Goal: Find specific page/section: Find specific page/section

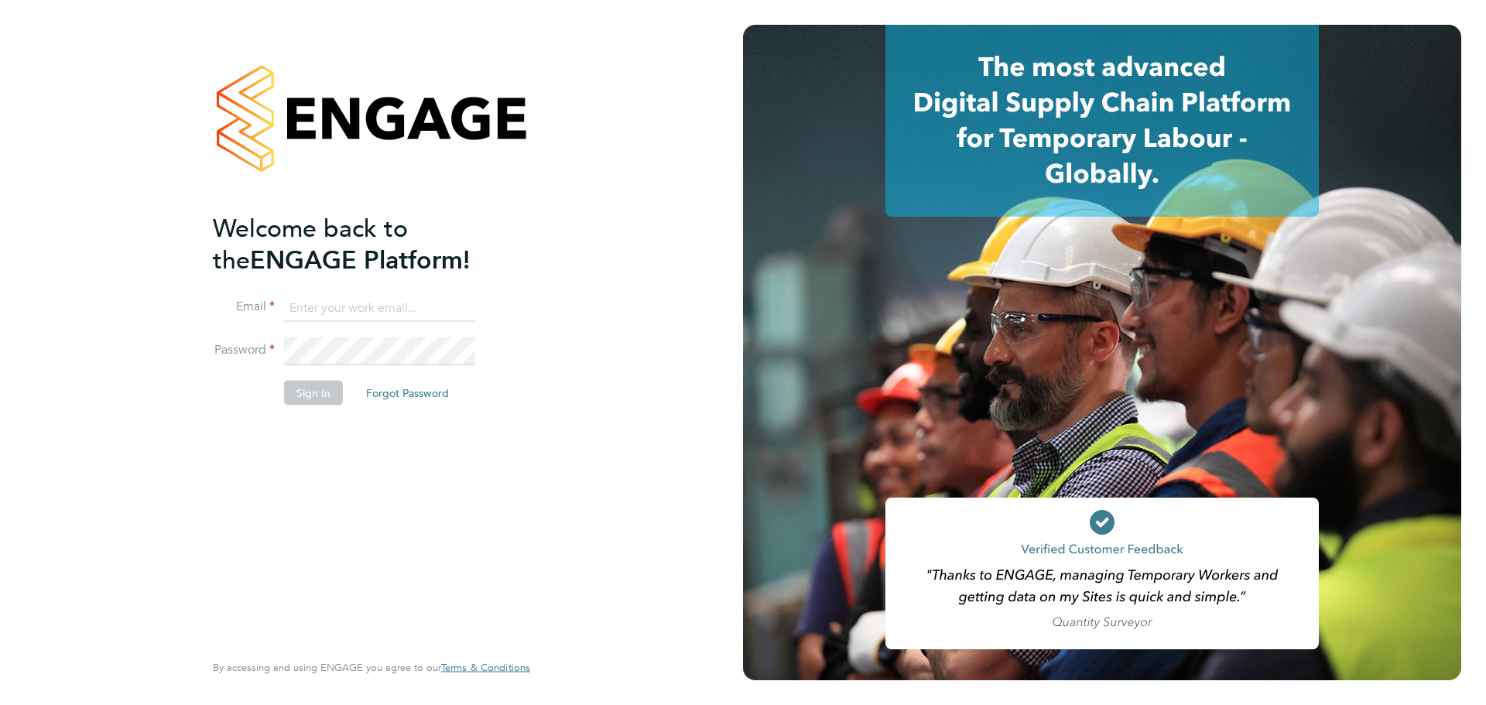
click at [308, 303] on input at bounding box center [379, 308] width 191 height 28
type input "mac.bonar@castlefieldrecruitment.com"
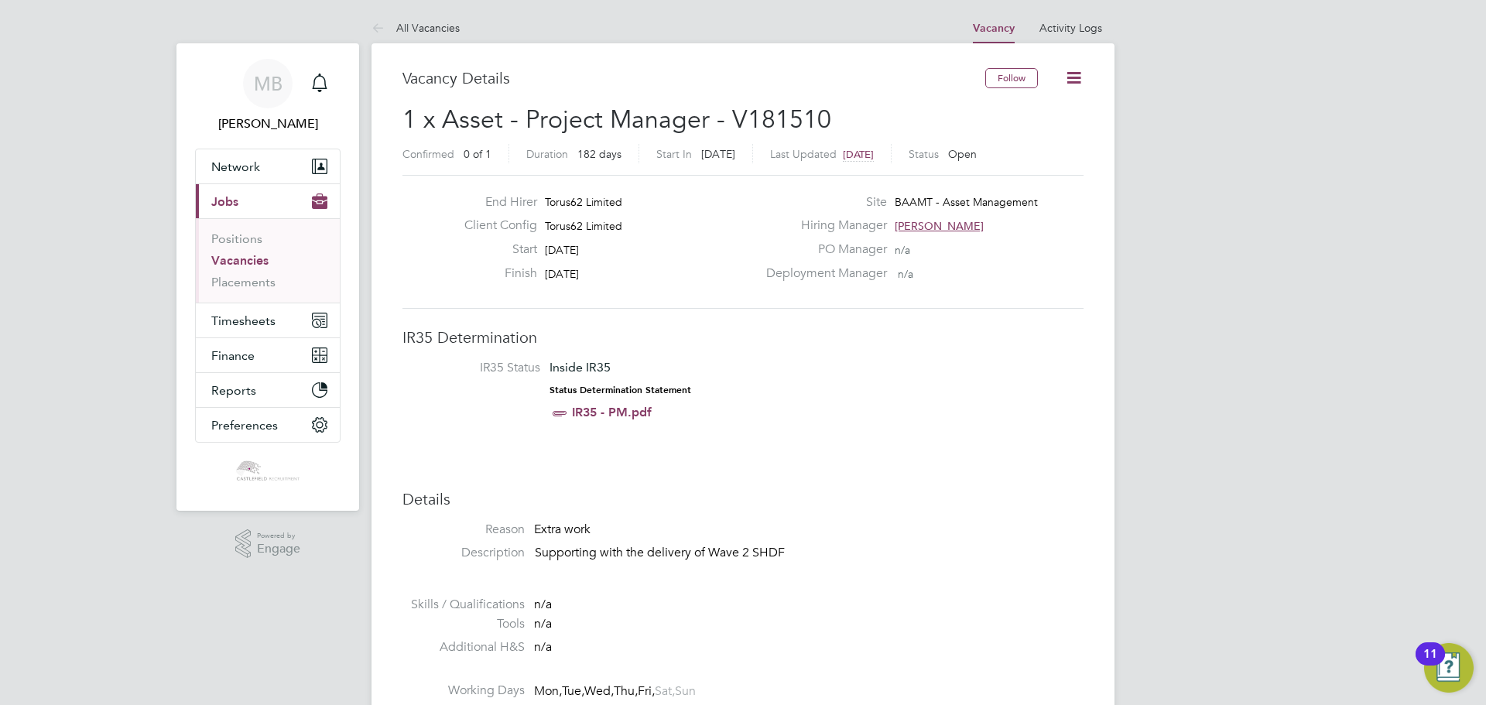
click at [254, 195] on button "Current page: Jobs" at bounding box center [268, 201] width 144 height 34
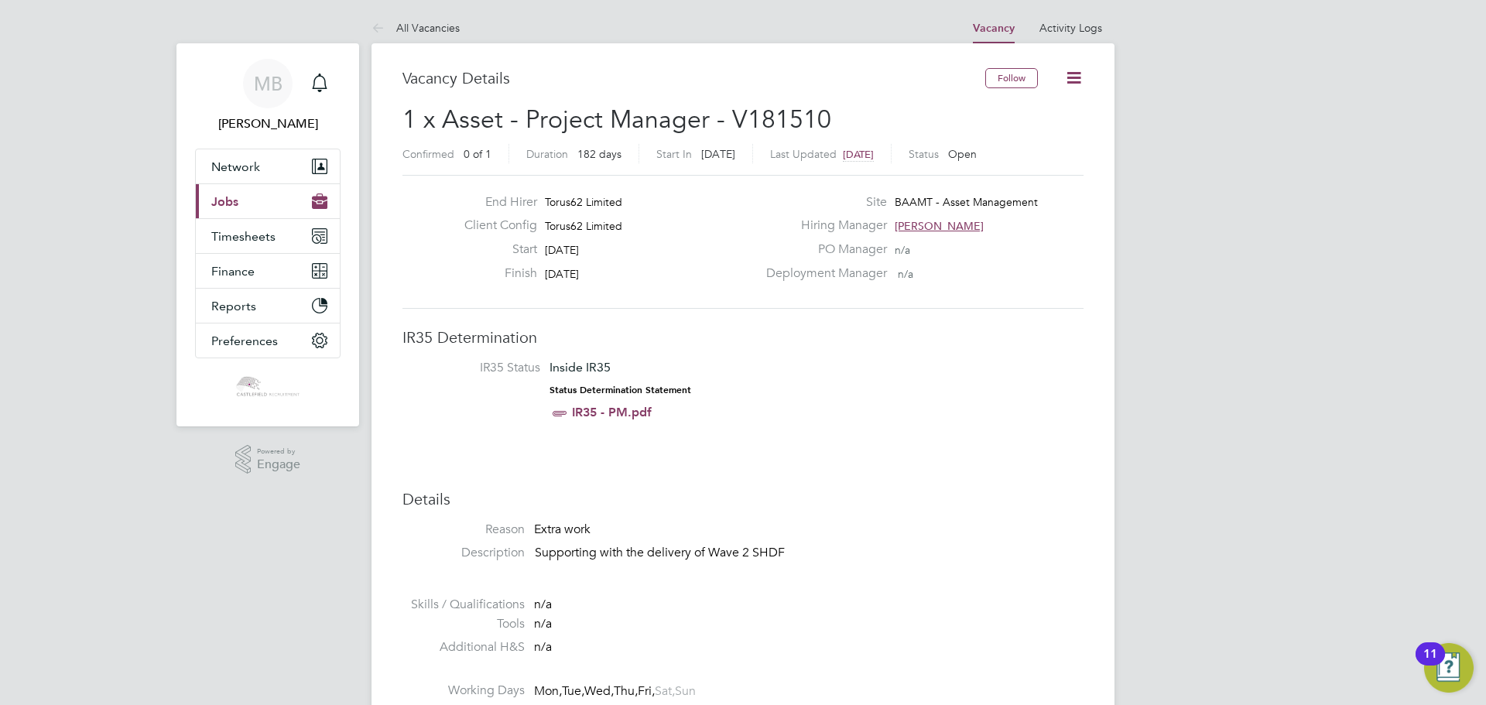
click at [235, 204] on span "Jobs" at bounding box center [224, 201] width 27 height 15
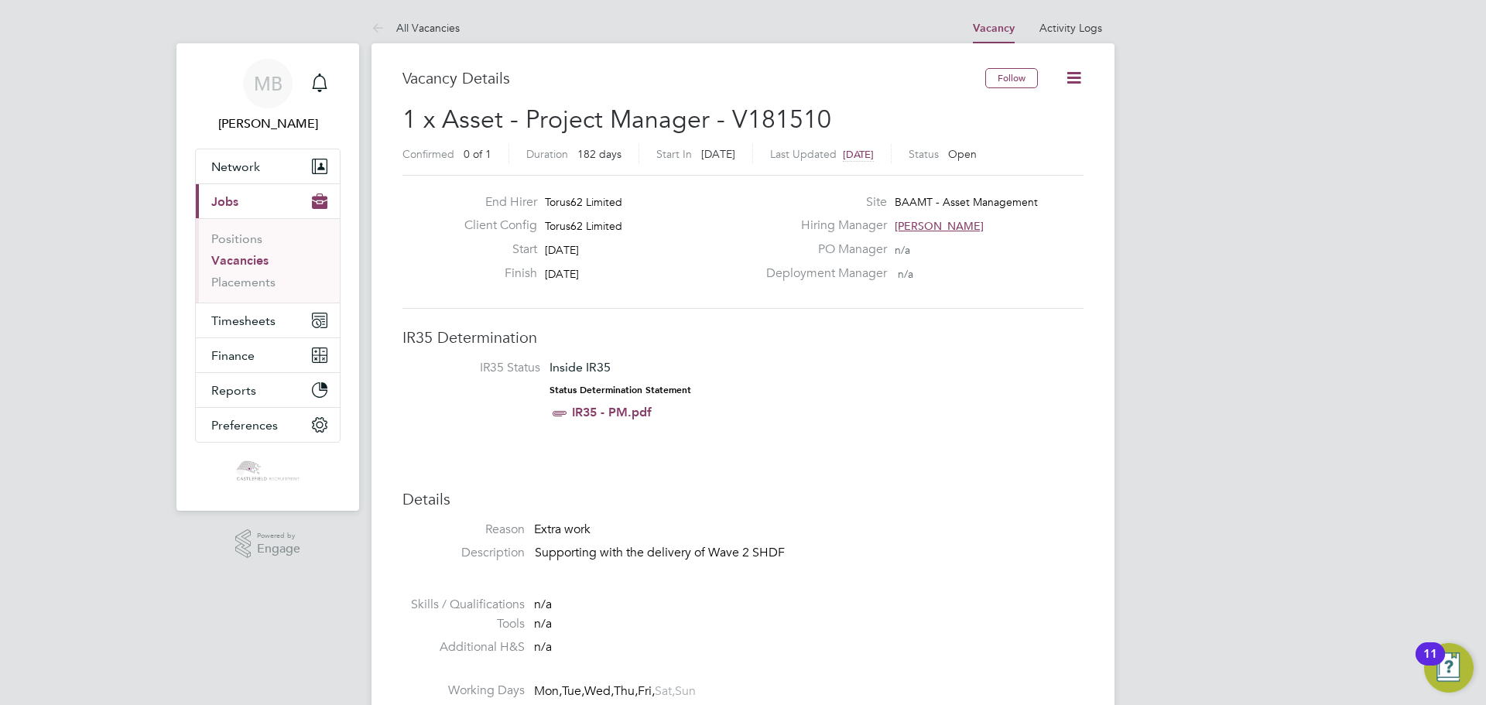
click at [249, 263] on link "Vacancies" at bounding box center [239, 260] width 57 height 15
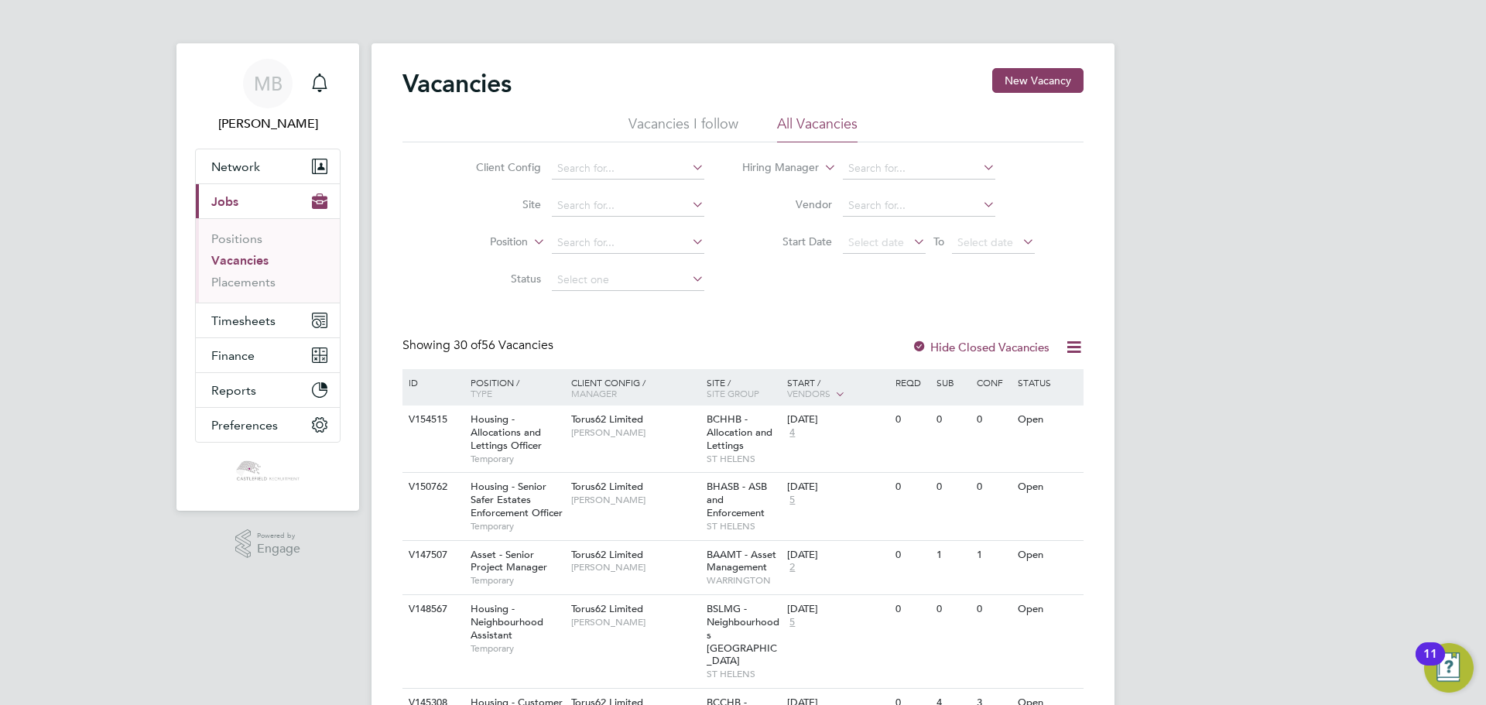
click at [796, 391] on span "Vendors" at bounding box center [808, 393] width 43 height 12
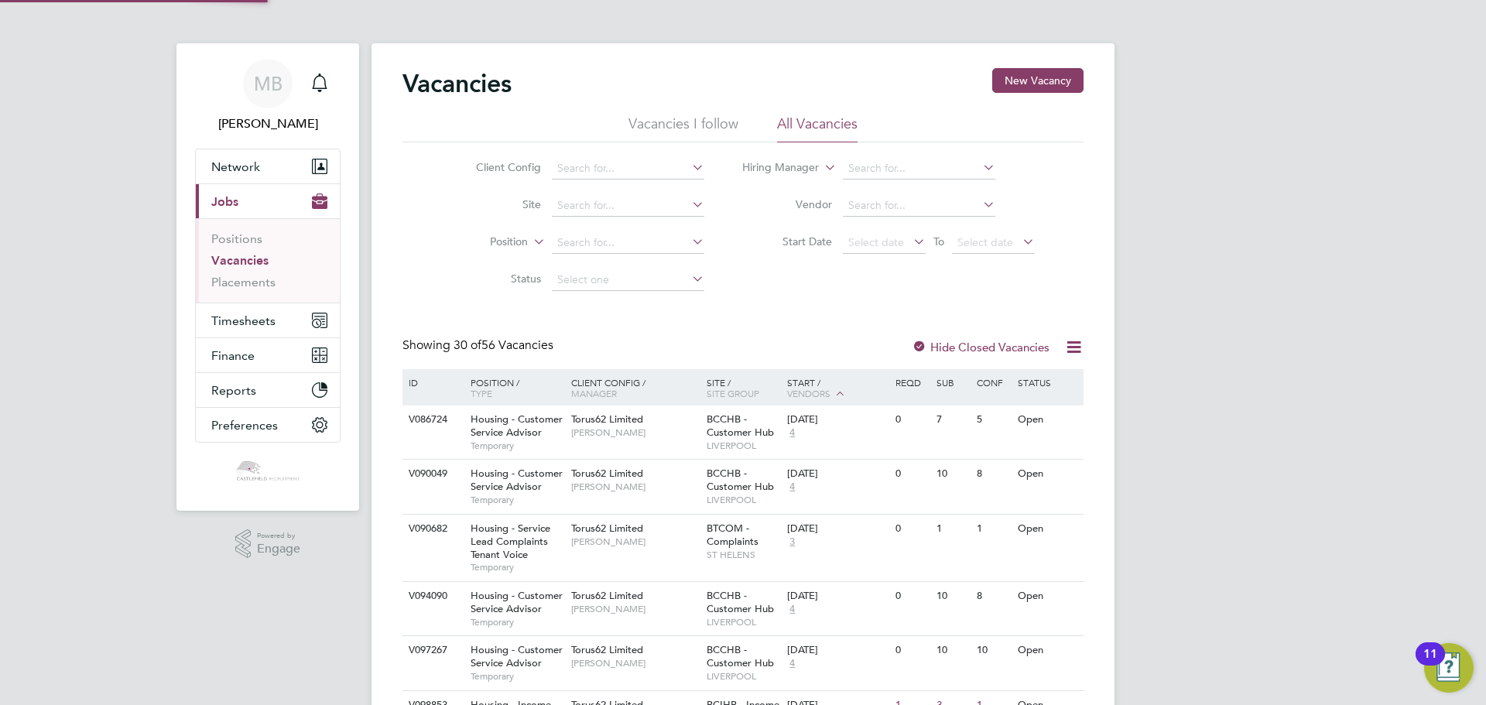
click at [809, 388] on span "Vendors" at bounding box center [808, 393] width 43 height 12
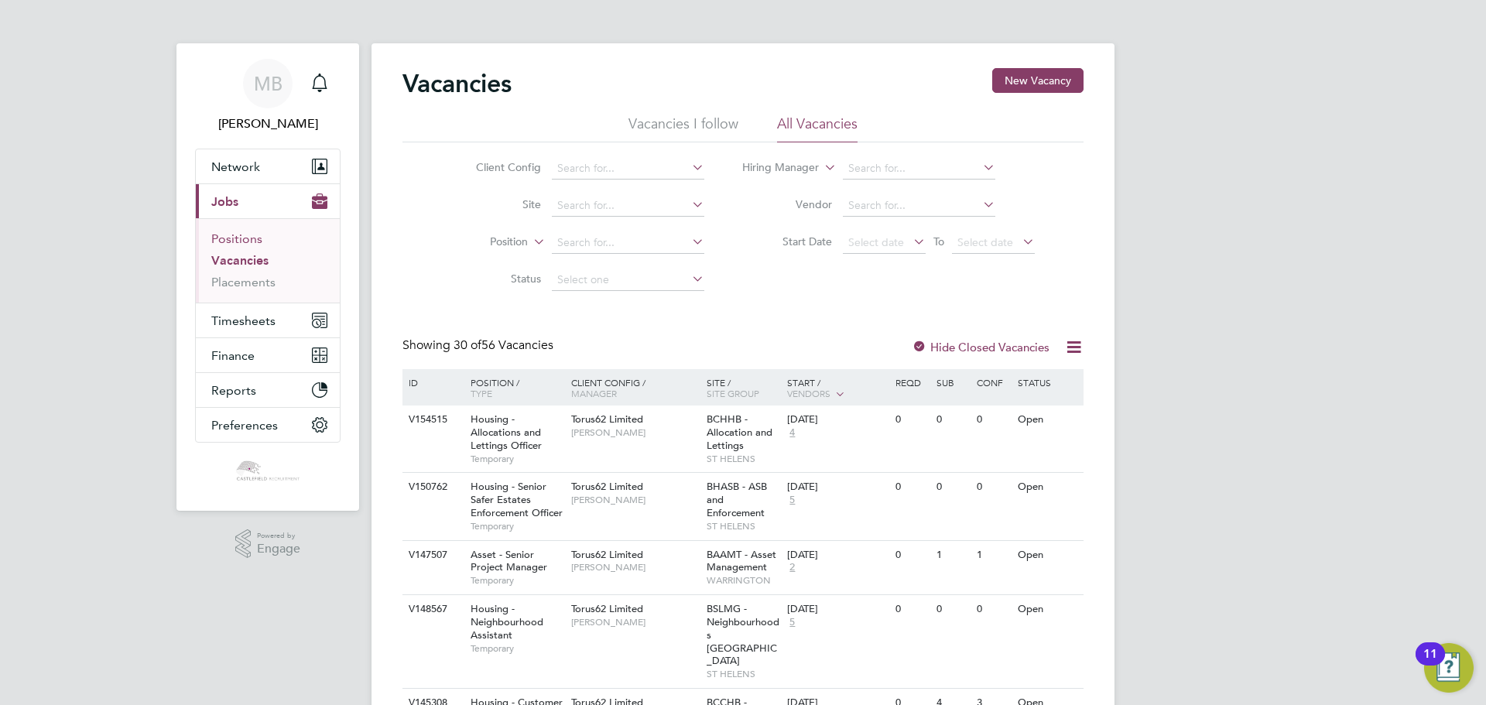
click at [234, 235] on link "Positions" at bounding box center [236, 238] width 51 height 15
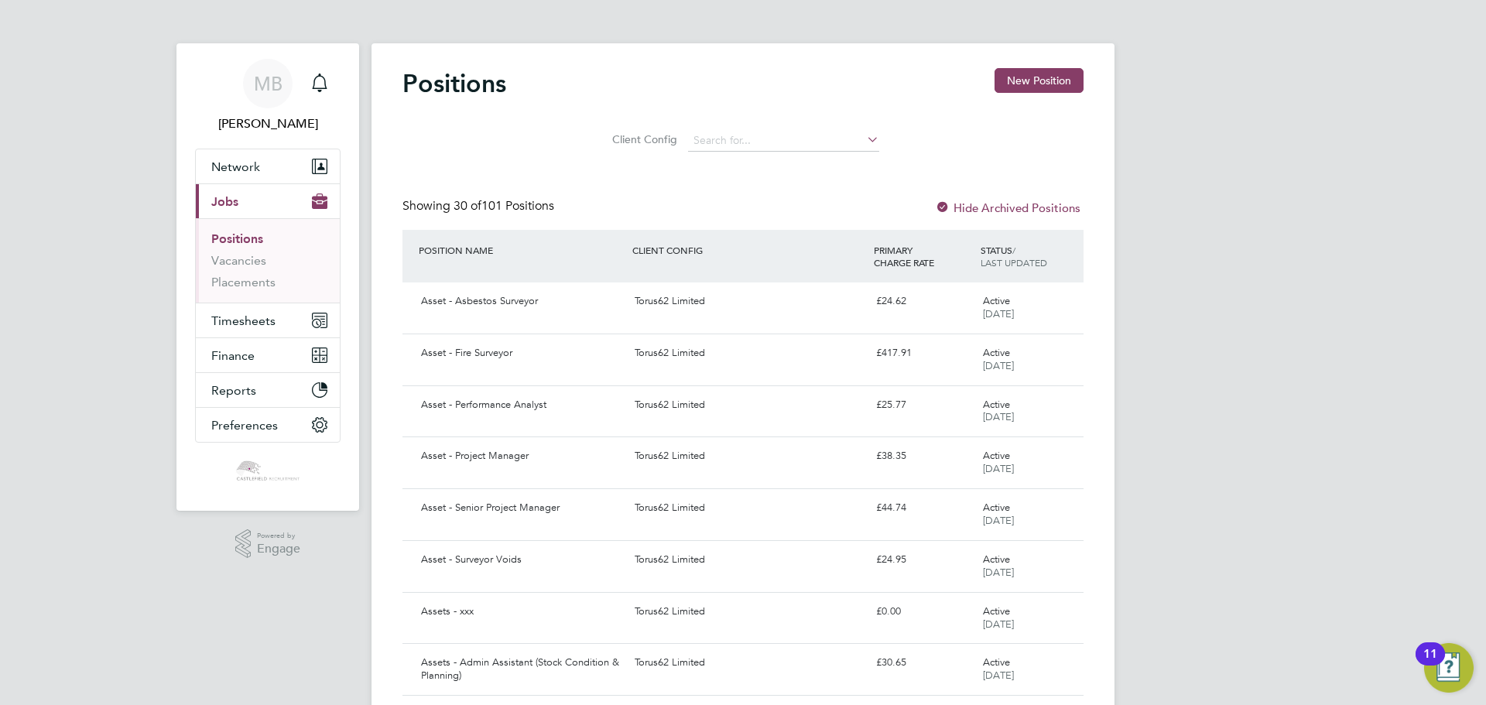
click at [1022, 259] on span "LAST UPDATED" at bounding box center [1014, 262] width 67 height 12
click at [478, 354] on div "Asset - Fire Surveyor" at bounding box center [522, 354] width 214 height 26
